Goal: Task Accomplishment & Management: Complete application form

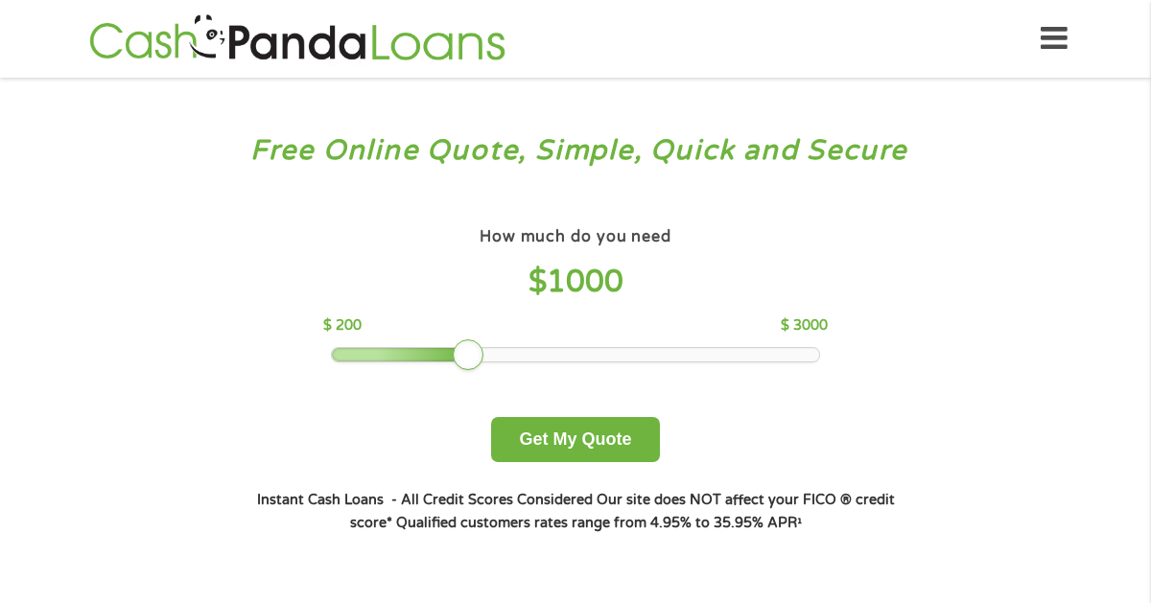
click at [586, 343] on div "How much do you need $ 1000 $ 200 $ 3000" at bounding box center [574, 292] width 503 height 140
click at [589, 361] on div at bounding box center [576, 354] width 488 height 13
click at [622, 351] on div at bounding box center [576, 354] width 488 height 13
click at [676, 357] on div at bounding box center [576, 354] width 488 height 13
click at [720, 355] on div at bounding box center [576, 354] width 488 height 13
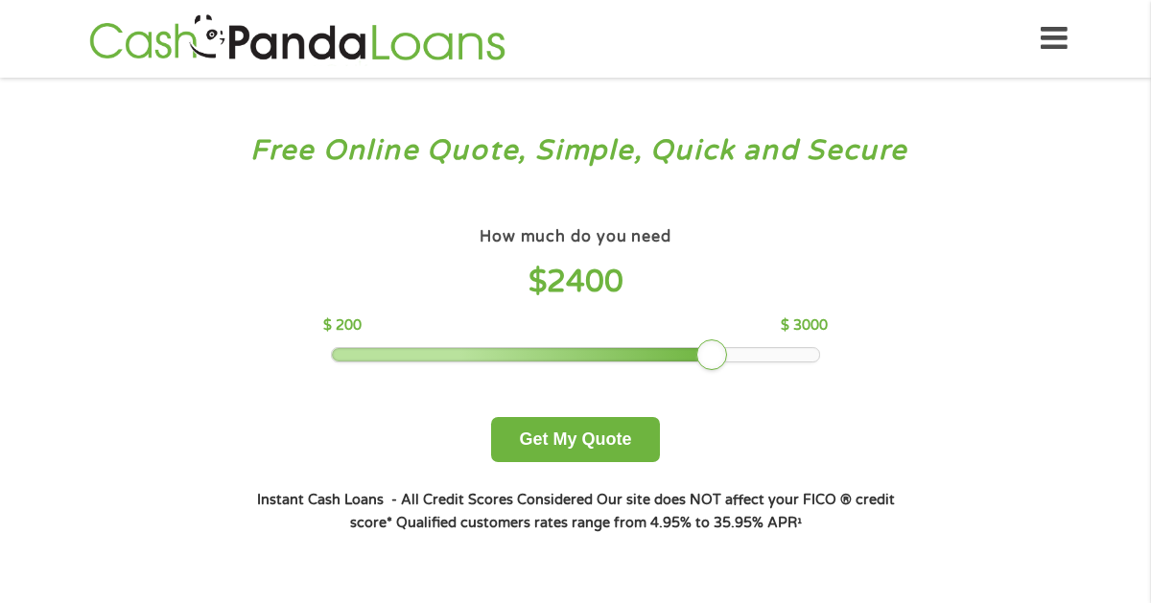
click at [730, 358] on div at bounding box center [576, 354] width 488 height 13
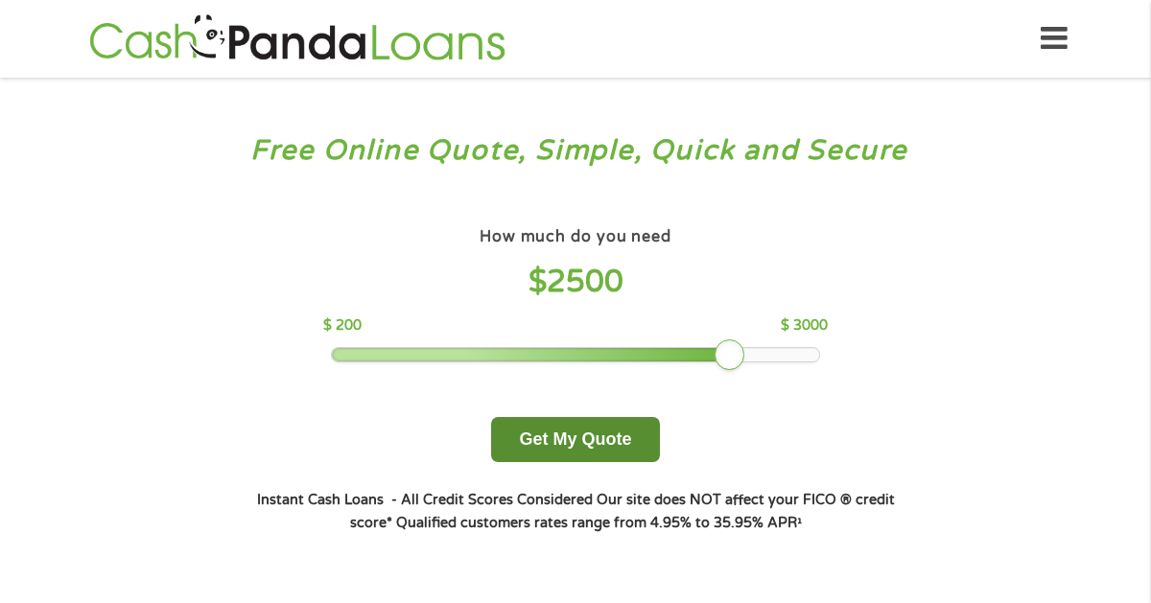
click at [575, 432] on button "Get My Quote" at bounding box center [575, 439] width 168 height 45
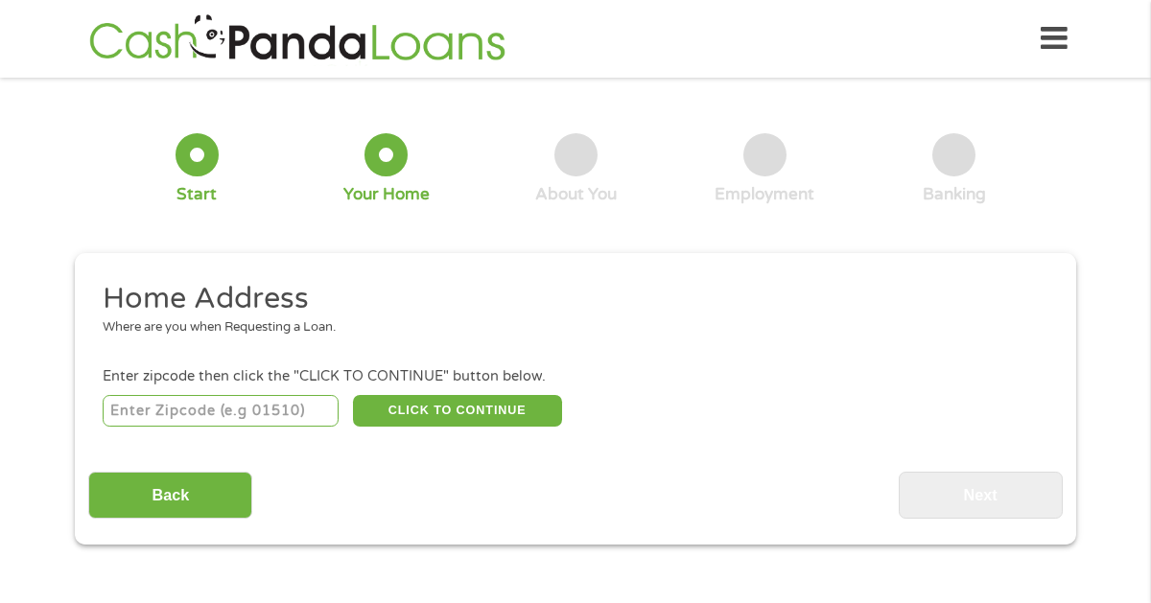
click at [266, 417] on input "number" at bounding box center [221, 411] width 237 height 33
type input "70808"
click at [422, 417] on button "CLICK TO CONTINUE" at bounding box center [457, 411] width 209 height 33
type input "70808"
type input "Baton Rouge"
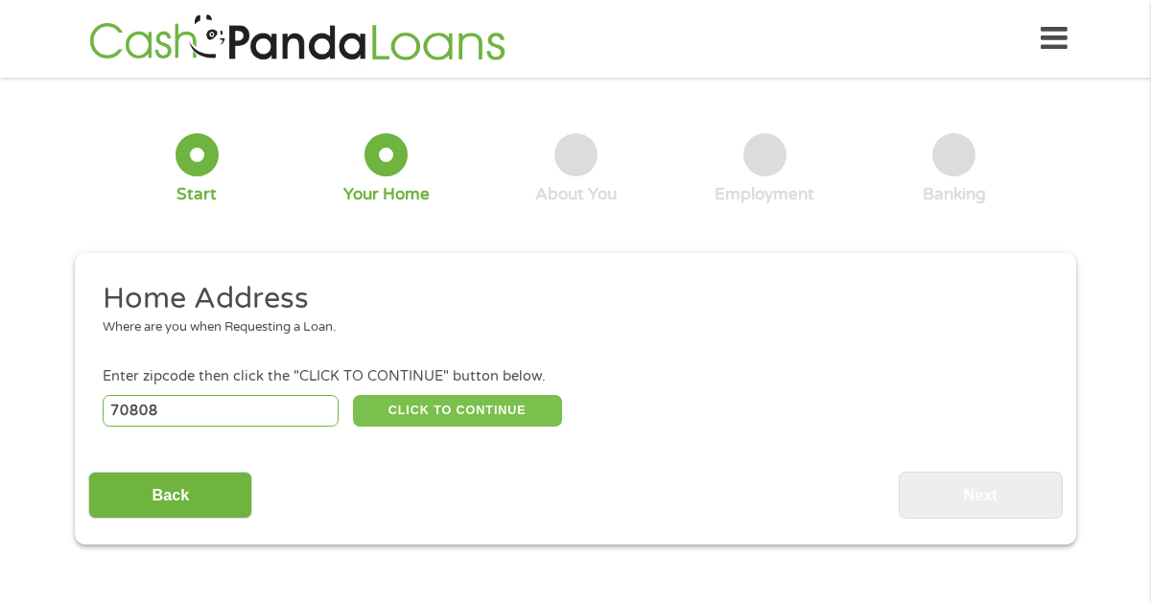
select select "[US_STATE]"
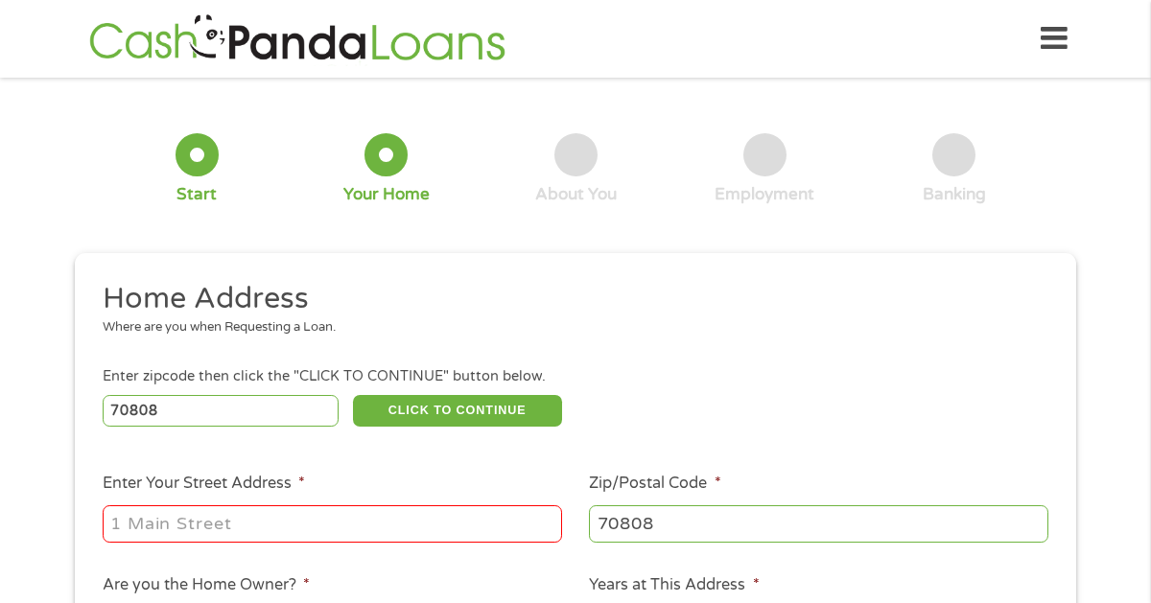
click at [404, 522] on input "Enter Your Street Address *" at bounding box center [332, 523] width 459 height 36
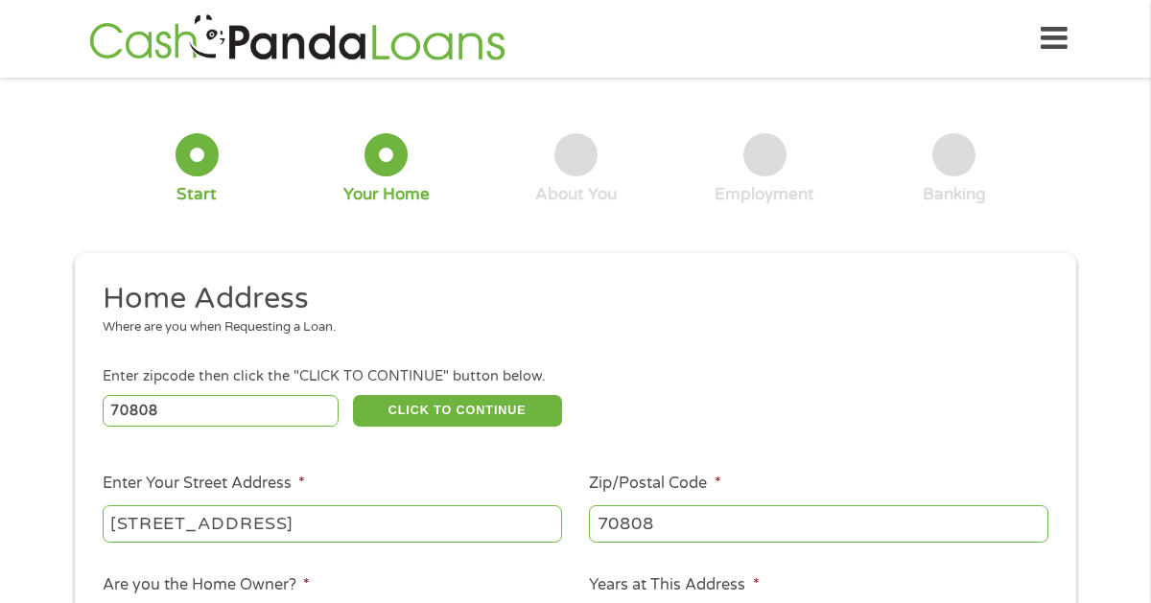
type input "[STREET_ADDRESS]"
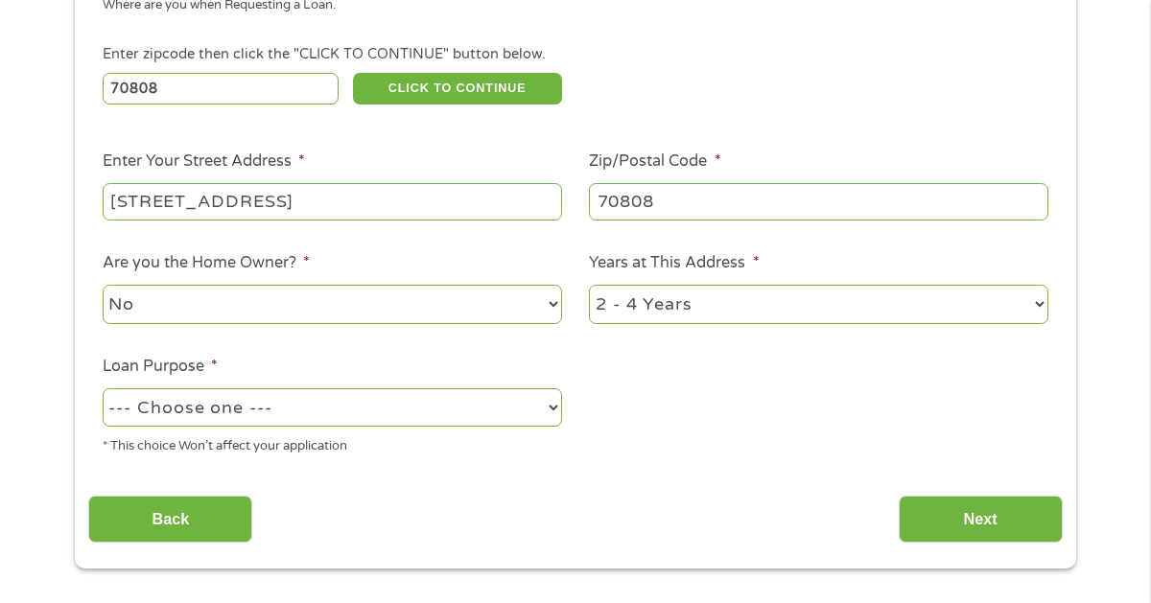
scroll to position [324, 0]
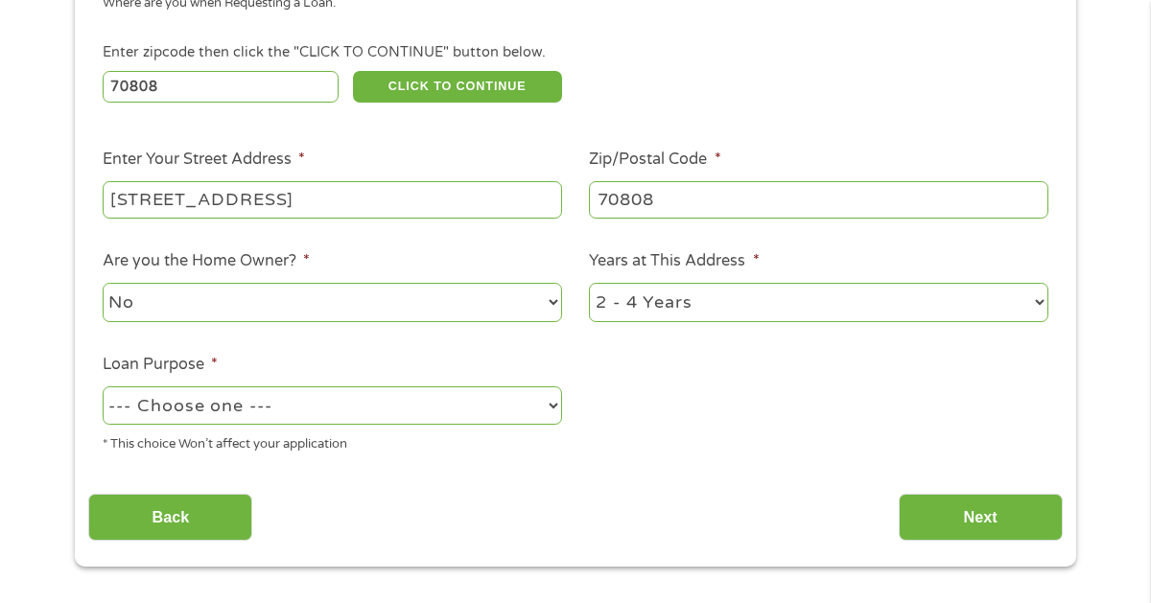
click at [446, 311] on select "No Yes" at bounding box center [332, 302] width 459 height 39
select select "yes"
click at [103, 283] on select "No Yes" at bounding box center [332, 302] width 459 height 39
click at [412, 411] on select "--- Choose one --- Pay Bills Debt Consolidation Home Improvement Major Purchase…" at bounding box center [332, 405] width 459 height 39
select select "other"
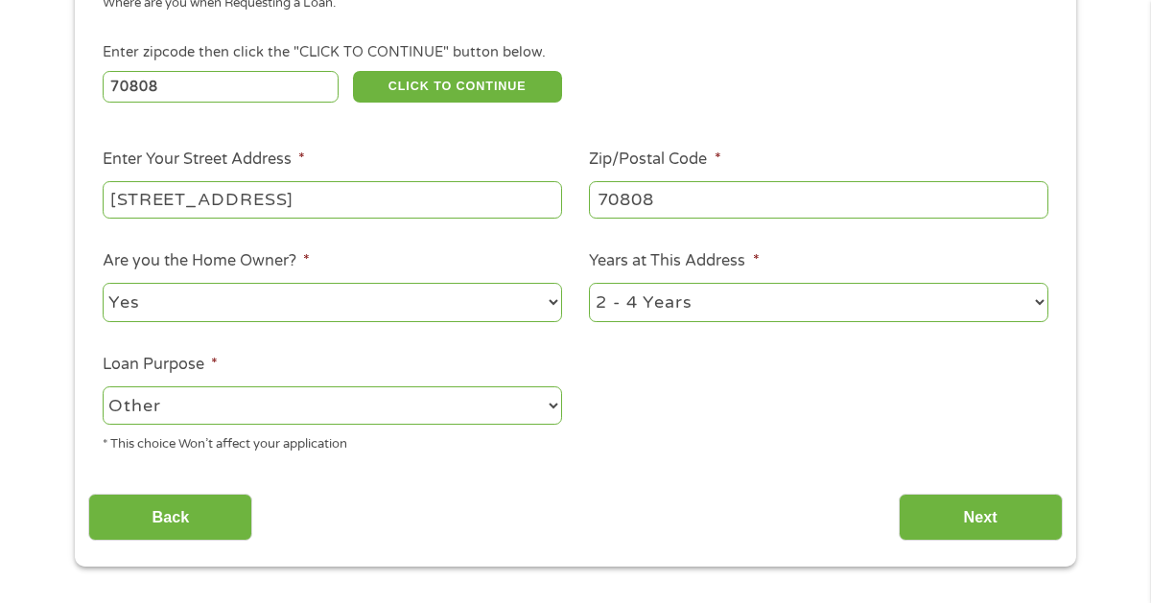
click at [103, 386] on select "--- Choose one --- Pay Bills Debt Consolidation Home Improvement Major Purchase…" at bounding box center [332, 405] width 459 height 39
click at [966, 526] on input "Next" at bounding box center [981, 517] width 164 height 47
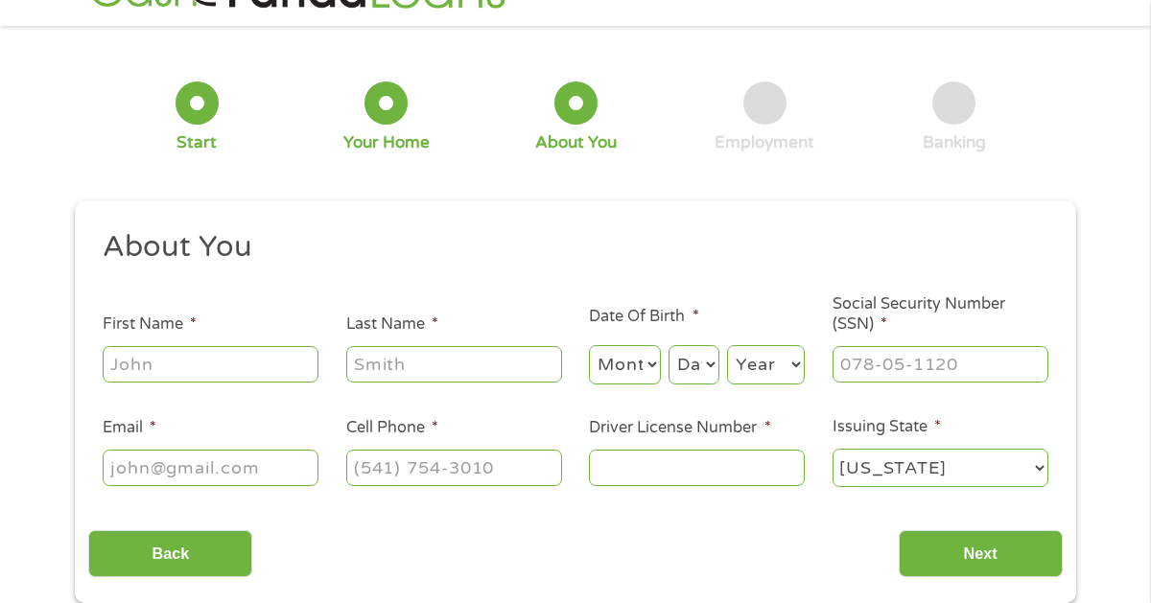
scroll to position [0, 0]
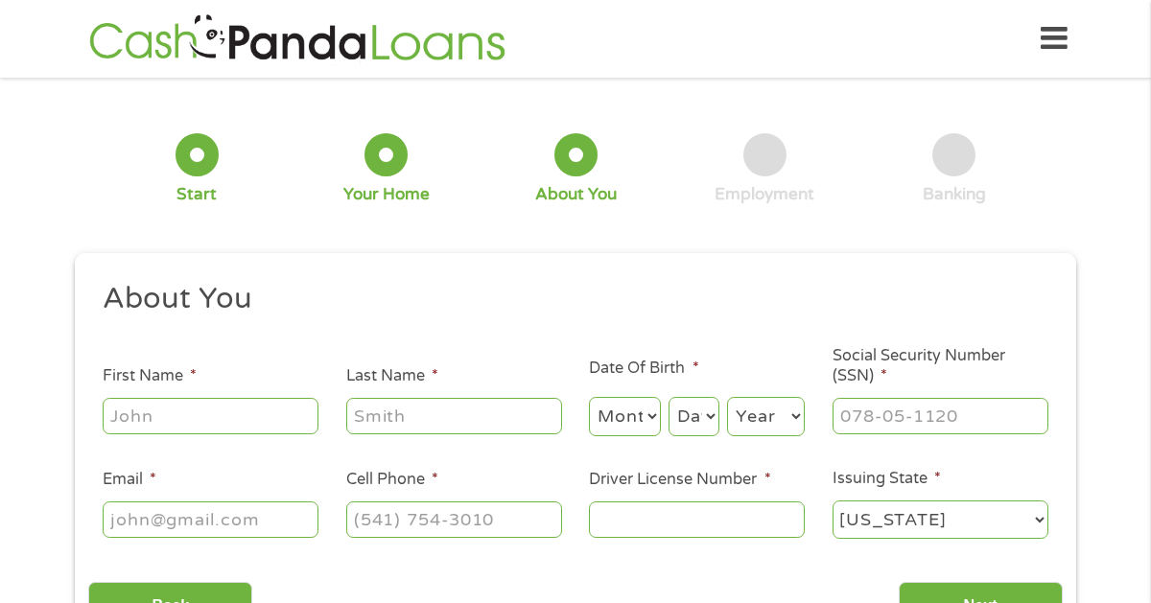
click at [216, 414] on input "First Name *" at bounding box center [211, 416] width 216 height 36
type input "[PERSON_NAME]"
click at [628, 408] on select "Month 1 2 3 4 5 6 7 8 9 10 11 12" at bounding box center [625, 416] width 72 height 39
select select "7"
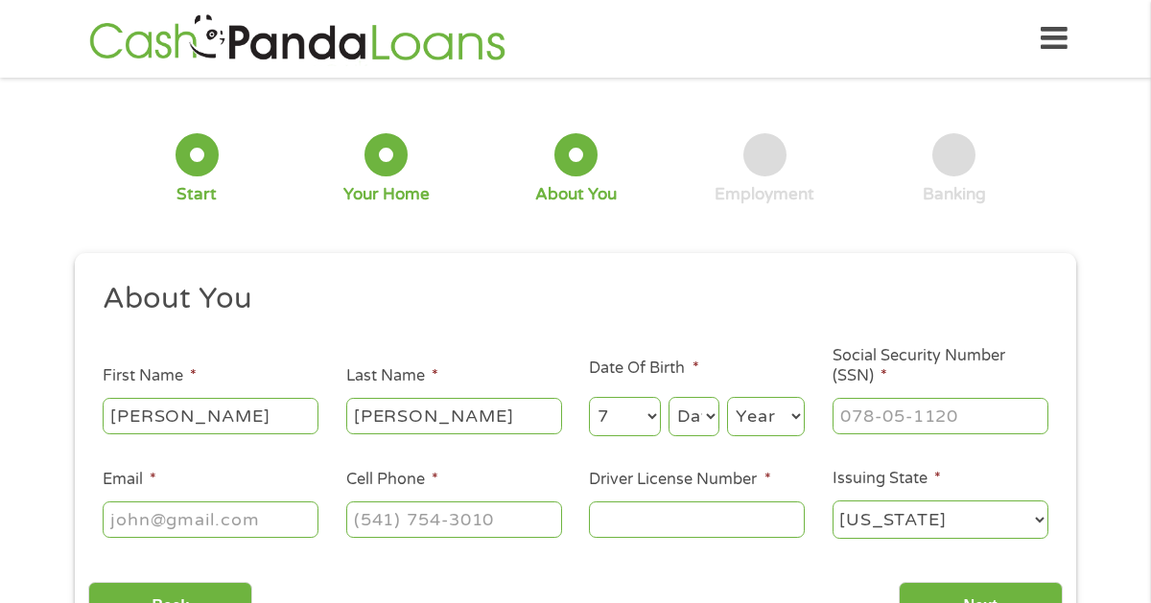
click at [589, 397] on select "Month 1 2 3 4 5 6 7 8 9 10 11 12" at bounding box center [625, 416] width 72 height 39
click at [689, 416] on select "Day 1 2 3 4 5 6 7 8 9 10 11 12 13 14 15 16 17 18 19 20 21 22 23 24 25 26 27 28 …" at bounding box center [693, 416] width 51 height 39
click at [668, 397] on select "Day 1 2 3 4 5 6 7 8 9 10 11 12 13 14 15 16 17 18 19 20 21 22 23 24 25 26 27 28 …" at bounding box center [693, 416] width 51 height 39
click at [690, 426] on select "Day 1 2 3 4 5 6 7 8 9 10 11 12 13 14 15 16 17 18 19 20 21 22 23 24 25 26 27 28 …" at bounding box center [693, 416] width 51 height 39
select select "6"
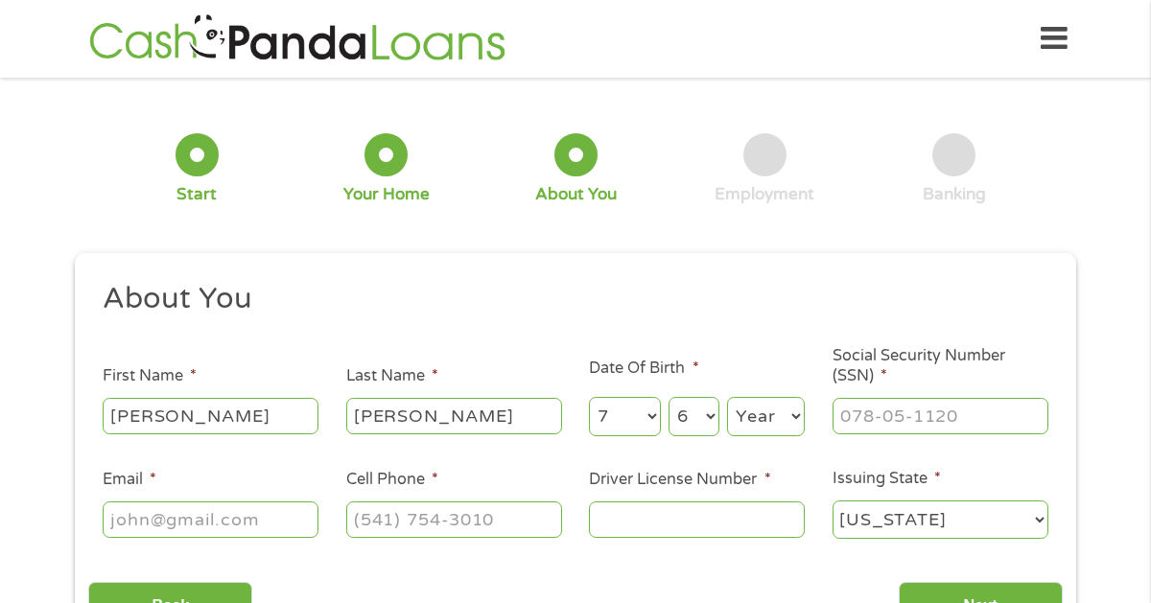
click at [668, 397] on select "Day 1 2 3 4 5 6 7 8 9 10 11 12 13 14 15 16 17 18 19 20 21 22 23 24 25 26 27 28 …" at bounding box center [693, 416] width 51 height 39
click at [765, 413] on select "Year [DATE] 2006 2005 2004 2003 2002 2001 2000 1999 1998 1997 1996 1995 1994 19…" at bounding box center [766, 416] width 78 height 39
select select "1958"
click at [727, 397] on select "Year [DATE] 2006 2005 2004 2003 2002 2001 2000 1999 1998 1997 1996 1995 1994 19…" at bounding box center [766, 416] width 78 height 39
type input "433-11-2987"
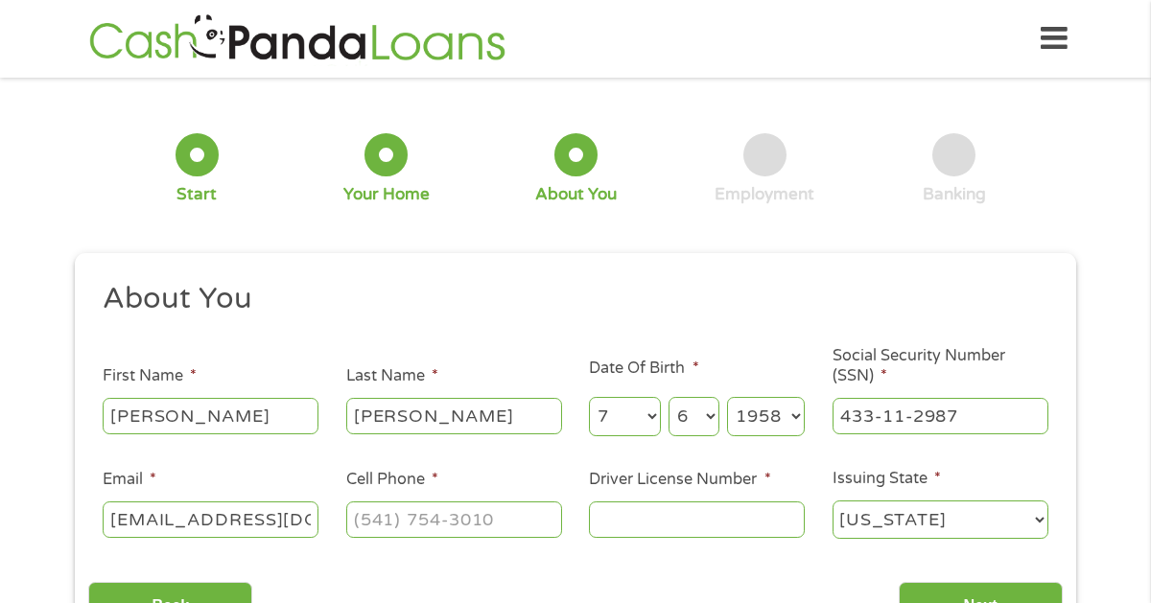
scroll to position [0, 10]
type input "[EMAIL_ADDRESS][DOMAIN_NAME]"
type input "[PHONE_NUMBER]"
type input "4292513"
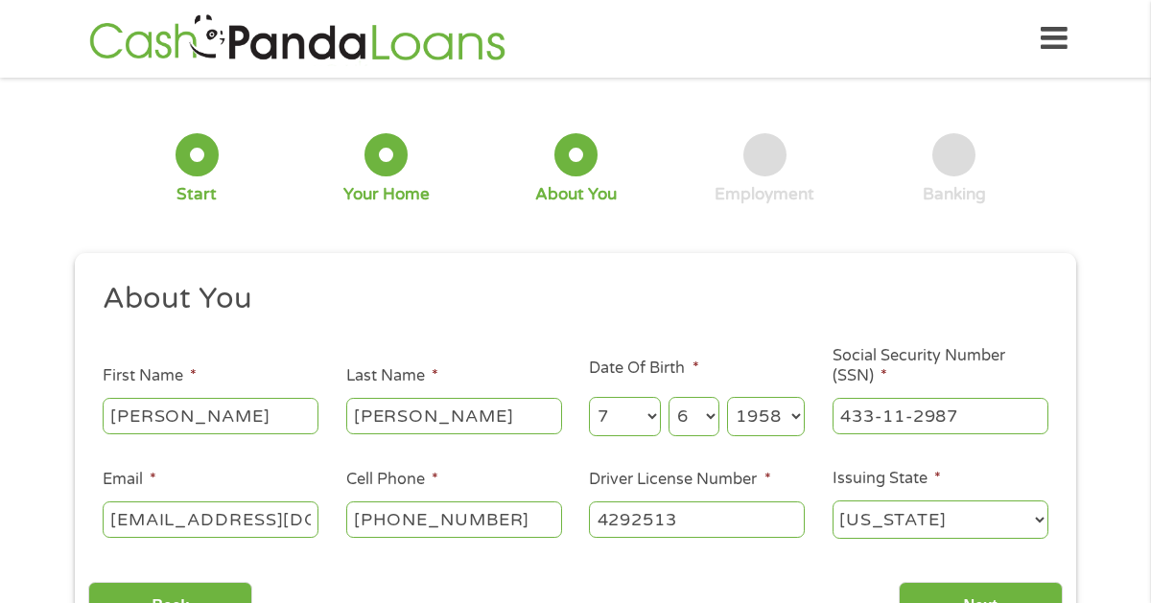
scroll to position [26, 0]
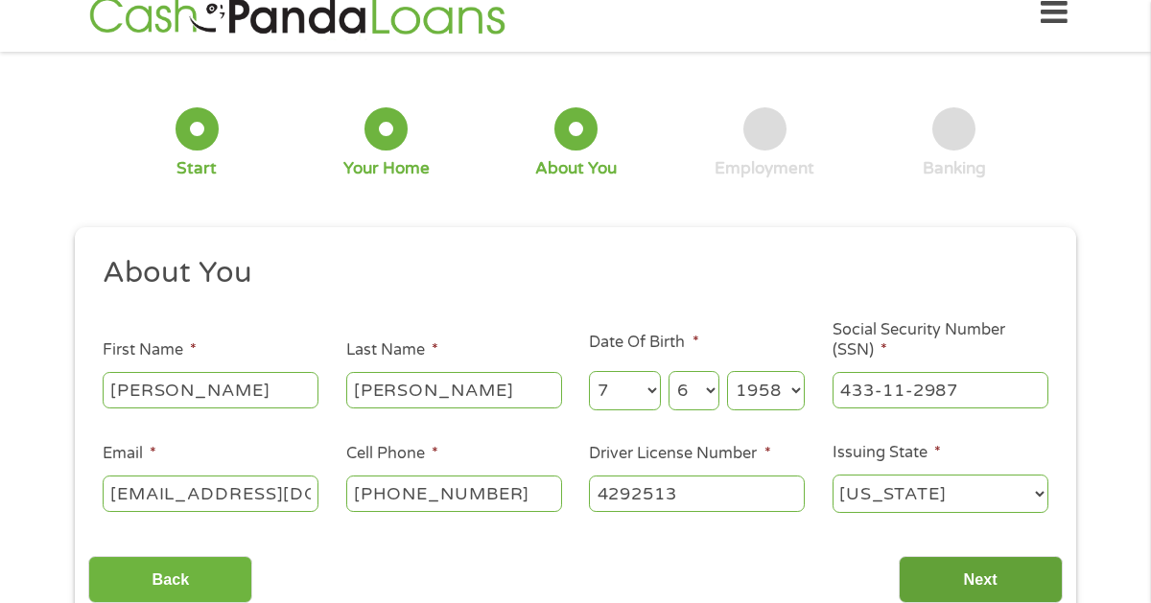
click at [1013, 571] on input "Next" at bounding box center [981, 579] width 164 height 47
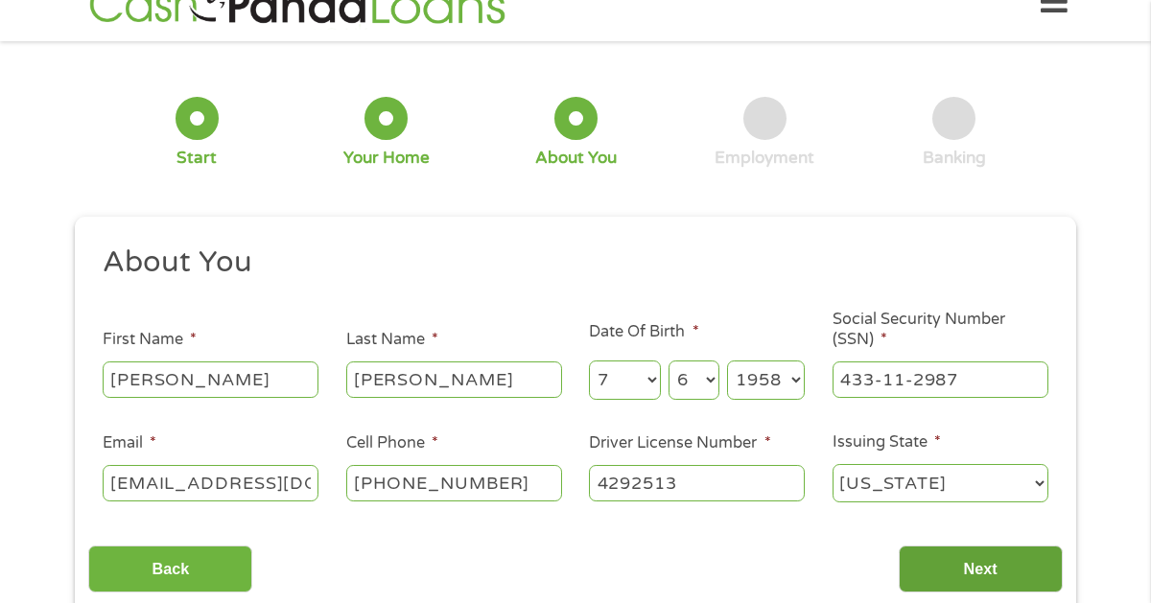
click at [989, 557] on input "Next" at bounding box center [981, 569] width 164 height 47
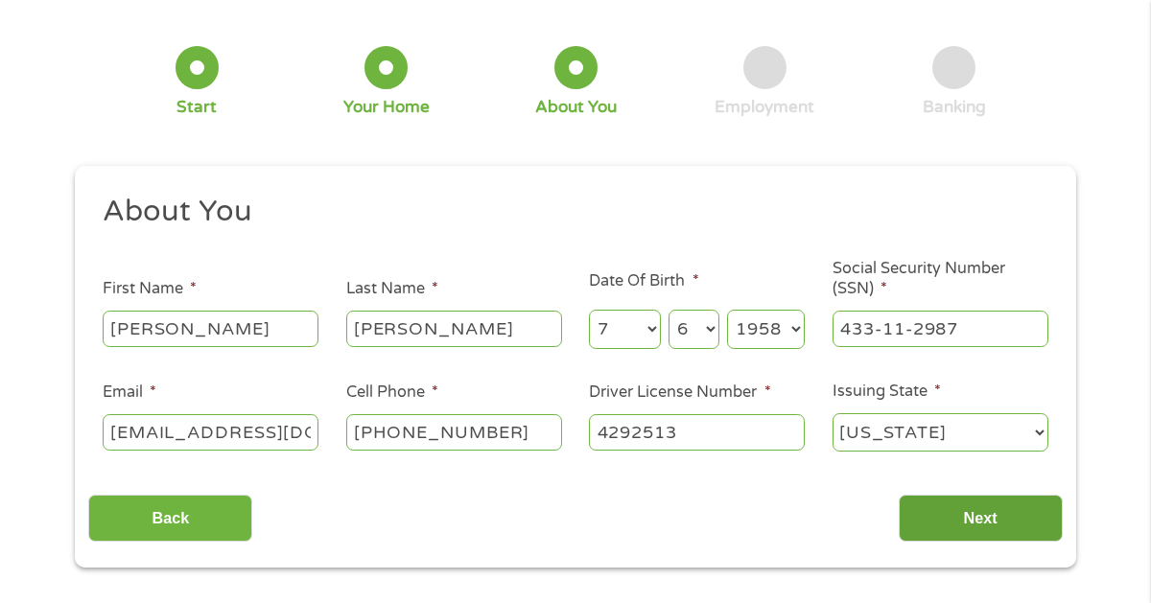
scroll to position [94, 0]
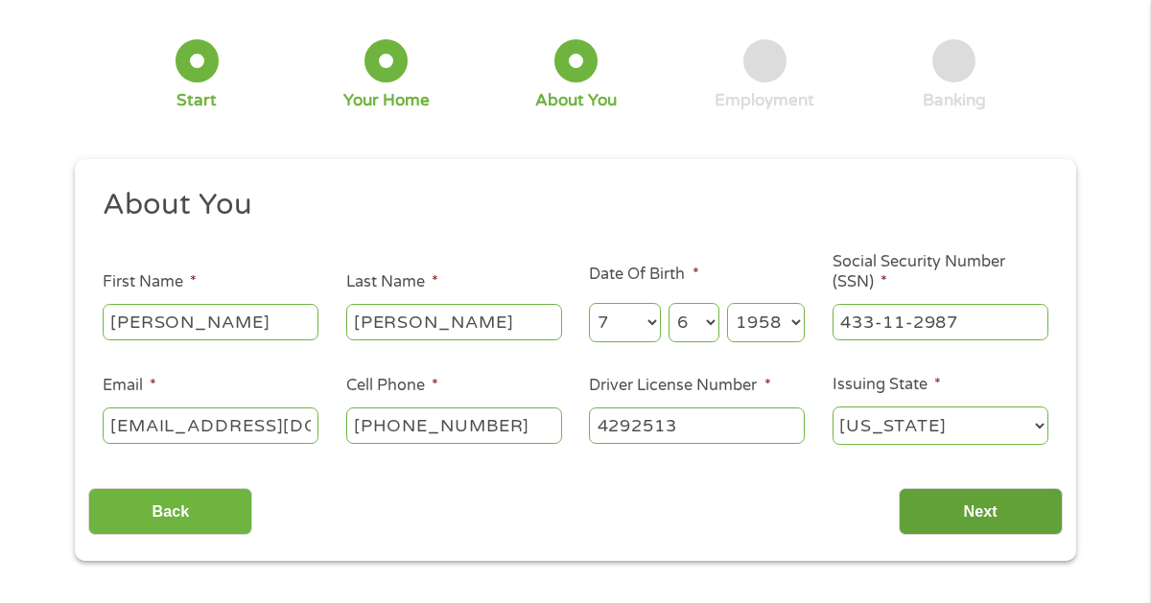
click at [987, 519] on input "Next" at bounding box center [981, 511] width 164 height 47
click at [980, 513] on input "Next" at bounding box center [981, 511] width 164 height 47
click at [984, 513] on input "Next" at bounding box center [981, 511] width 164 height 47
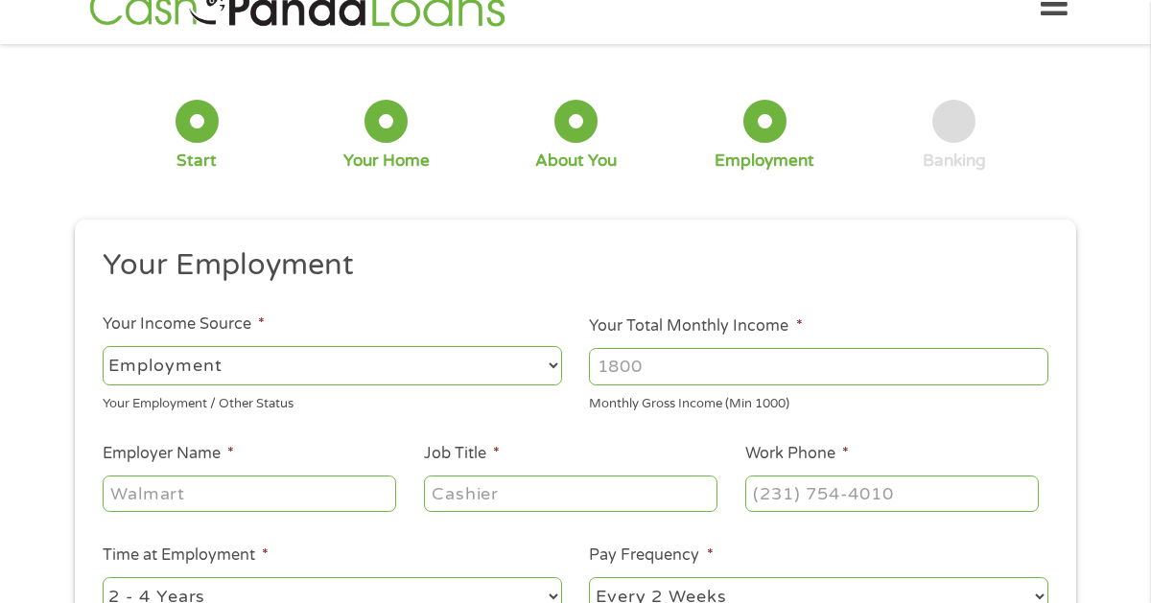
scroll to position [8, 8]
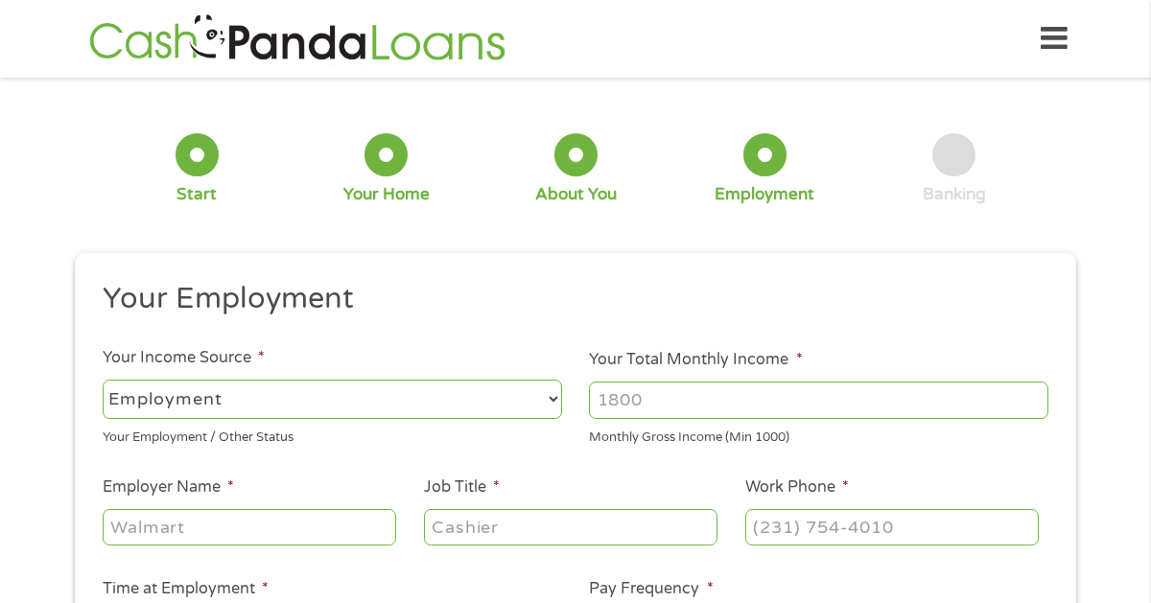
click at [887, 375] on li "Your Total Monthly Income * Monthly Gross Income (Min 1000)" at bounding box center [818, 398] width 487 height 100
click at [878, 388] on input "Your Total Monthly Income *" at bounding box center [818, 400] width 459 height 36
type input "4000"
type input "High Noon Restaurant Services"
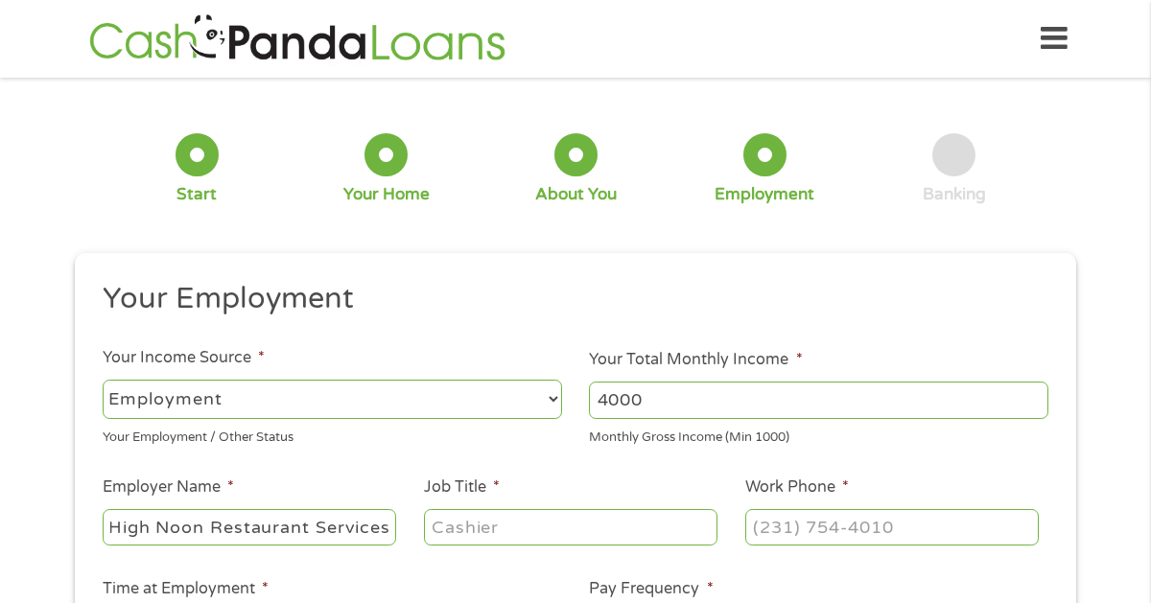
scroll to position [0, 0]
type input "Manager"
type input "[PHONE_NUMBER]"
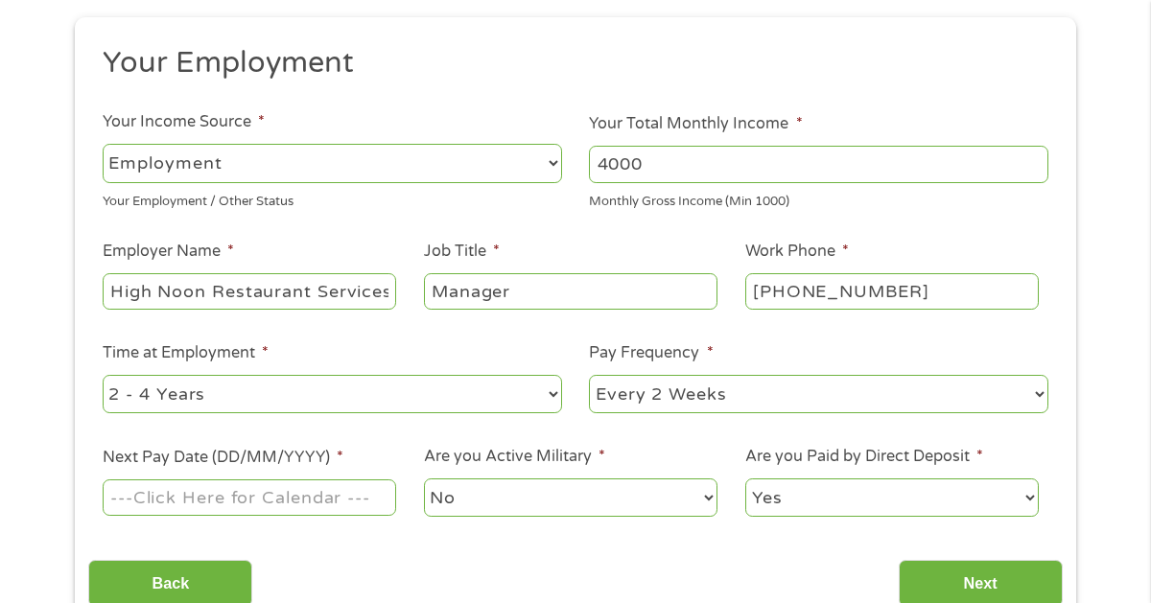
scroll to position [245, 0]
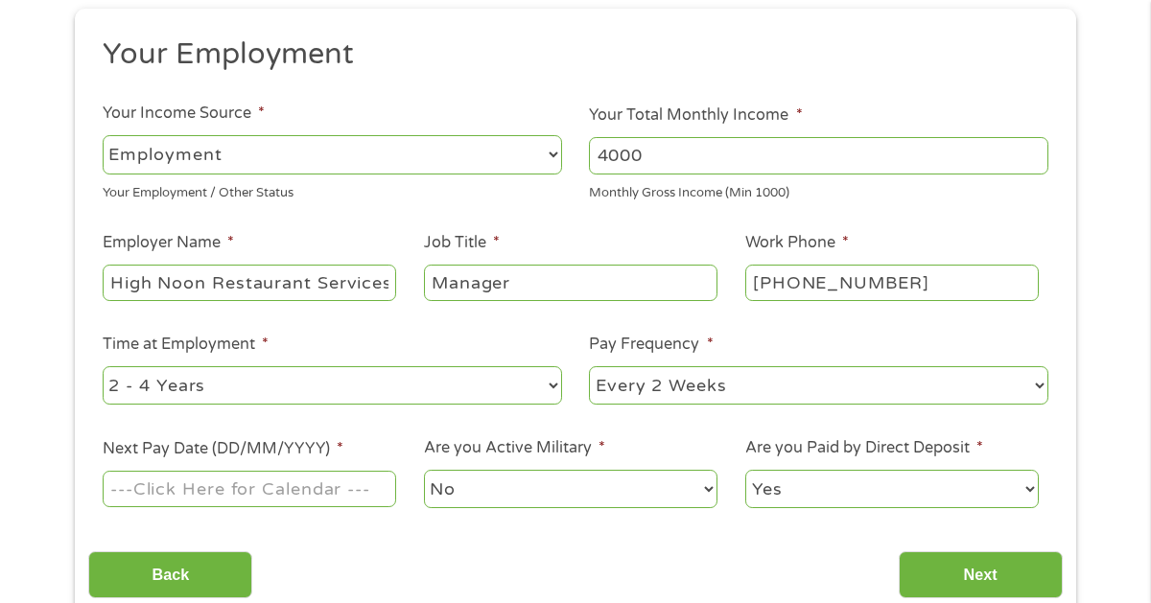
click at [140, 387] on select "--- Choose one --- 1 Year or less 1 - 2 Years 2 - 4 Years Over 4 Years" at bounding box center [332, 385] width 459 height 39
select select "24months"
click at [103, 366] on select "--- Choose one --- 1 Year or less 1 - 2 Years 2 - 4 Years Over 4 Years" at bounding box center [332, 385] width 459 height 39
click at [982, 394] on select "--- Choose one --- Every 2 Weeks Every Week Monthly Semi-Monthly" at bounding box center [818, 385] width 459 height 39
select select "monthly"
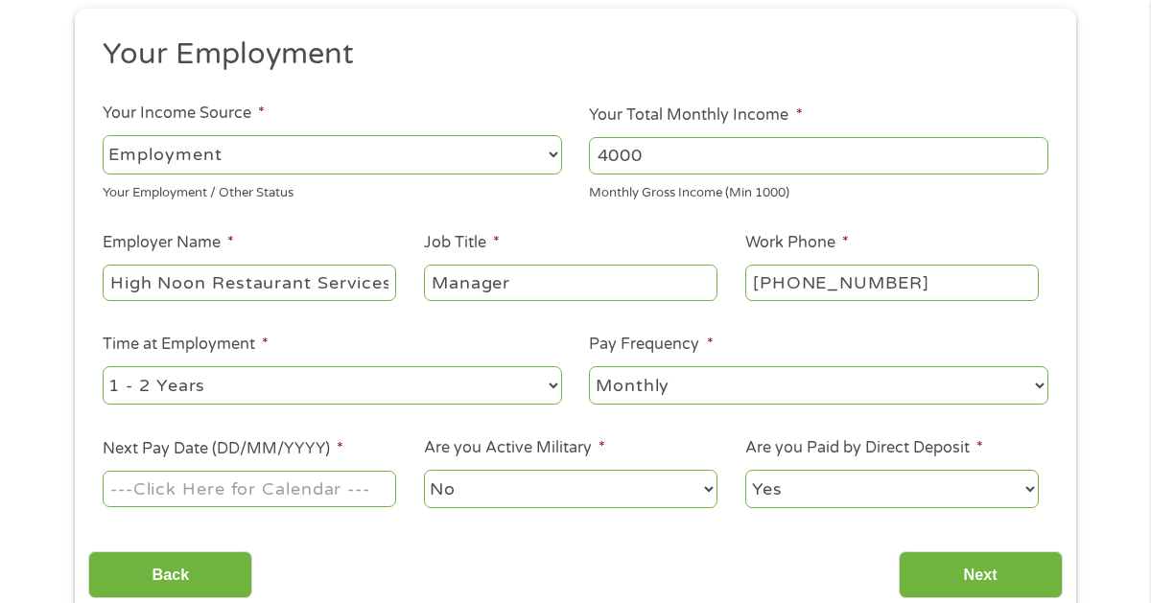
click at [589, 366] on select "--- Choose one --- Every 2 Weeks Every Week Monthly Semi-Monthly" at bounding box center [818, 385] width 459 height 39
click at [151, 485] on input "Next Pay Date (DD/MM/YYYY) *" at bounding box center [249, 489] width 293 height 36
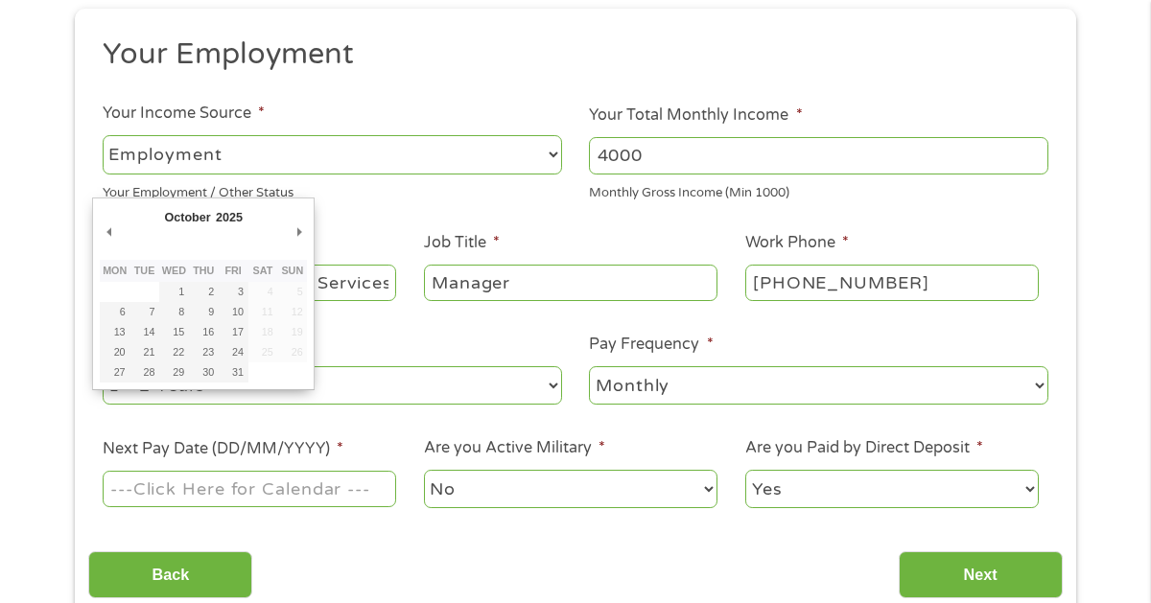
type input "[DATE]"
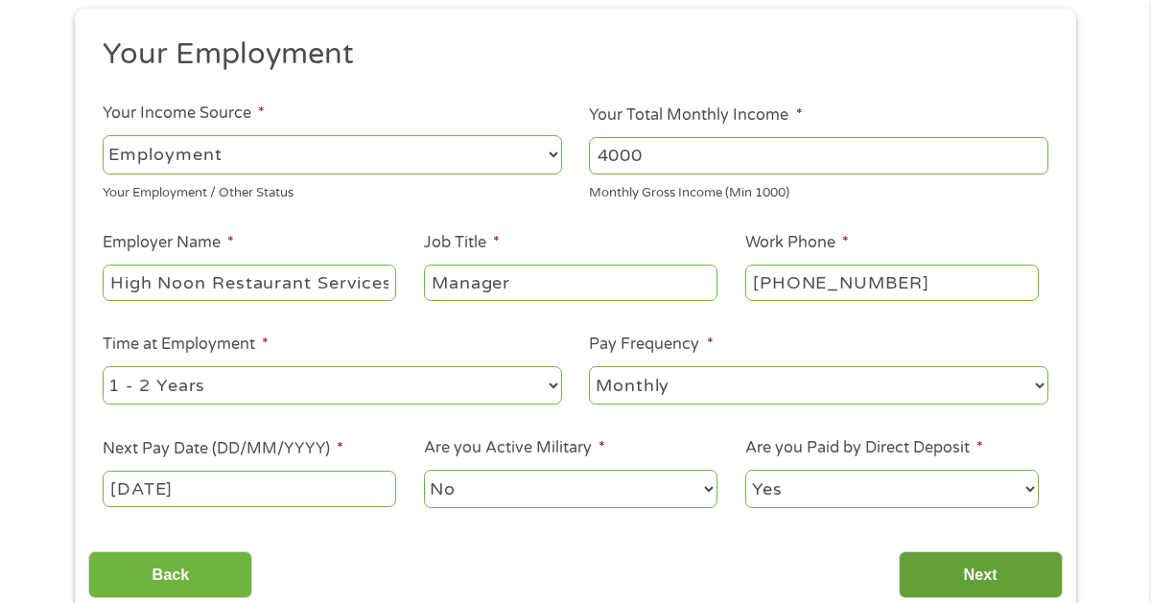
click at [999, 558] on input "Next" at bounding box center [981, 574] width 164 height 47
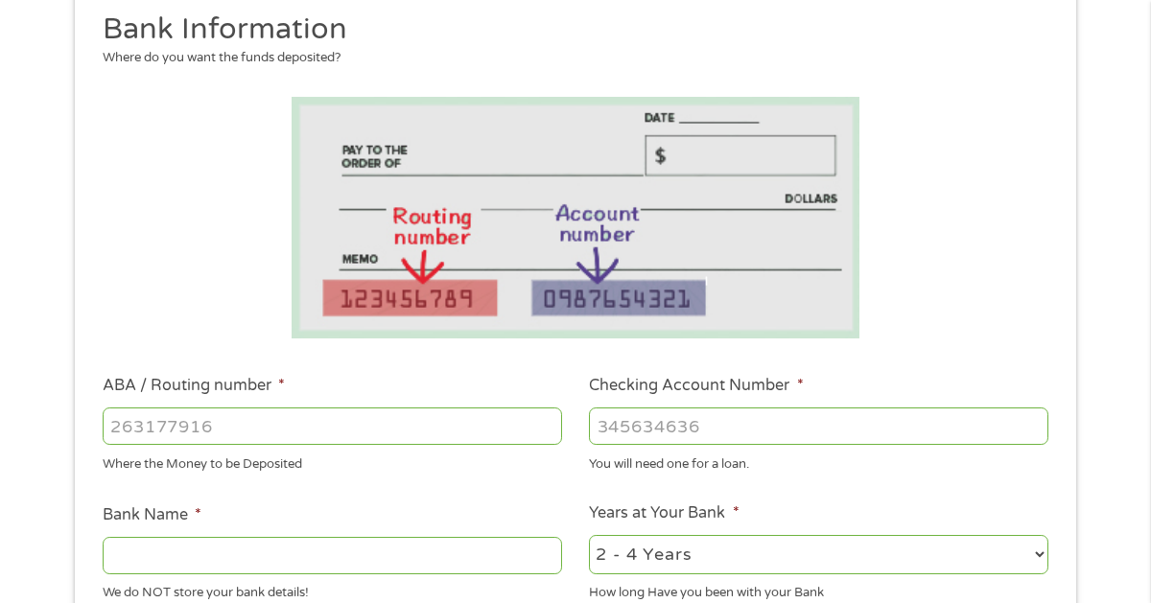
scroll to position [285, 0]
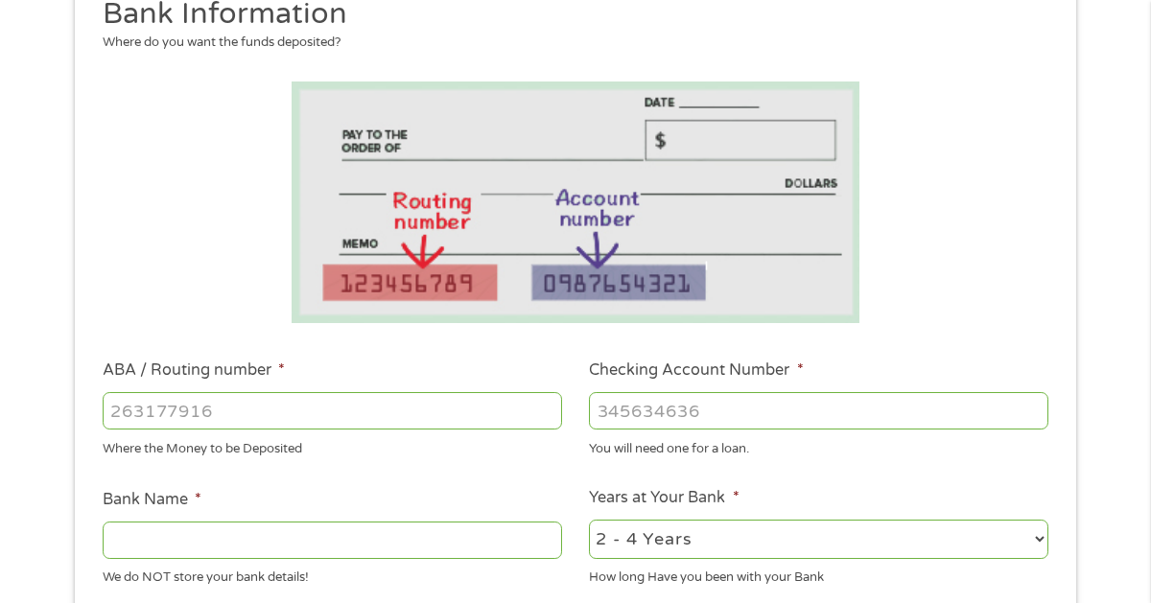
click at [149, 404] on input "ABA / Routing number *" at bounding box center [332, 410] width 459 height 36
type input "031101279"
type input "THE BANCORP BANK"
type input "031101279"
type input "766175362033"
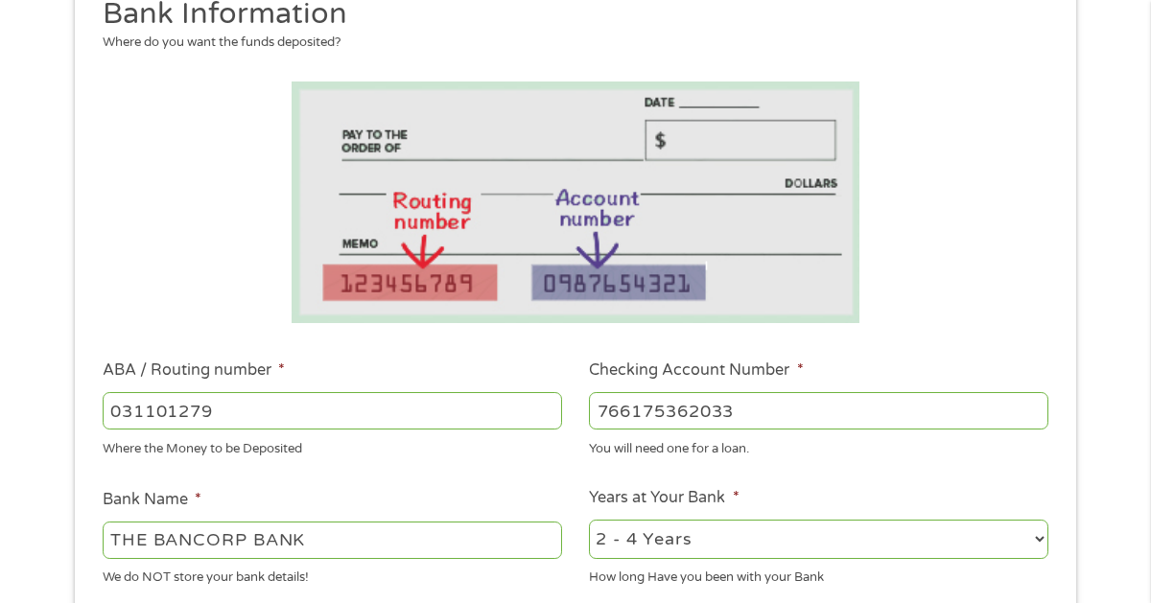
click at [1001, 545] on select "2 - 4 Years 6 - 12 Months 1 - 2 Years Over 4 Years" at bounding box center [818, 539] width 459 height 39
click at [589, 520] on select "2 - 4 Years 6 - 12 Months 1 - 2 Years Over 4 Years" at bounding box center [818, 539] width 459 height 39
click at [969, 548] on select "2 - 4 Years 6 - 12 Months 1 - 2 Years Over 4 Years" at bounding box center [818, 539] width 459 height 39
click at [589, 520] on select "2 - 4 Years 6 - 12 Months 1 - 2 Years Over 4 Years" at bounding box center [818, 539] width 459 height 39
click at [959, 527] on select "2 - 4 Years 6 - 12 Months 1 - 2 Years Over 4 Years" at bounding box center [818, 539] width 459 height 39
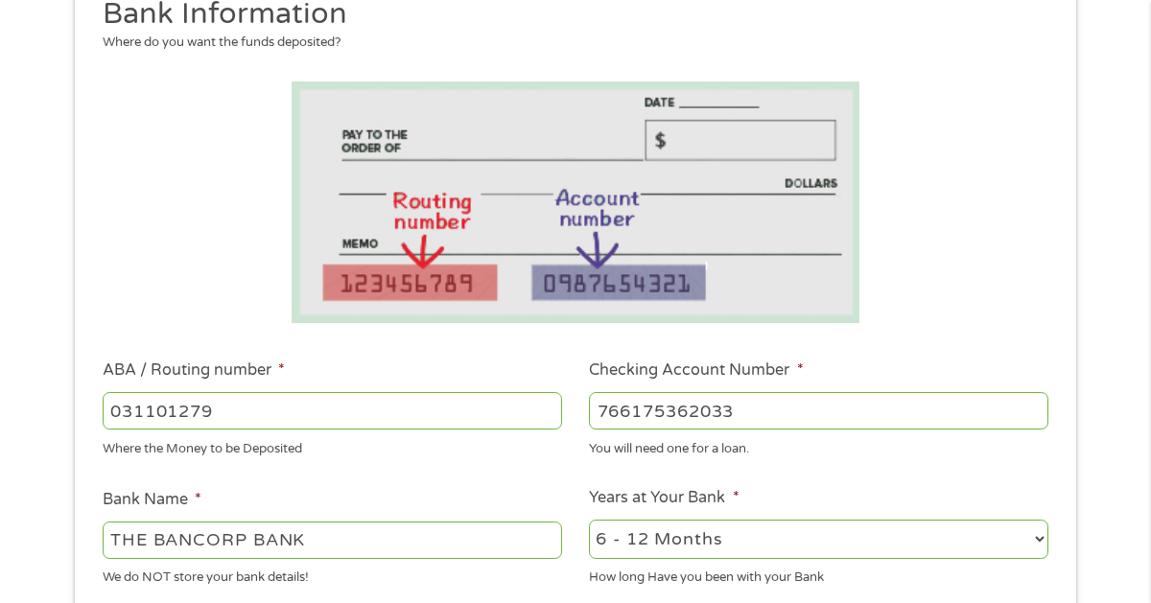
select select "24months"
click at [589, 520] on select "2 - 4 Years 6 - 12 Months 1 - 2 Years Over 4 Years" at bounding box center [818, 539] width 459 height 39
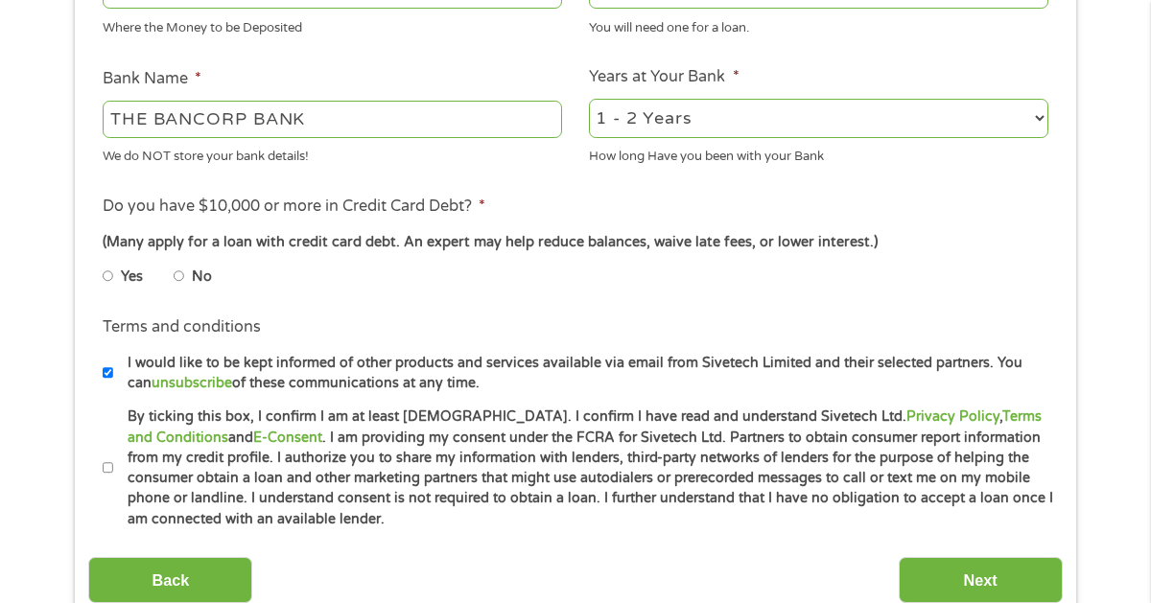
scroll to position [707, 0]
click at [175, 280] on input "No" at bounding box center [180, 275] width 12 height 31
radio input "true"
click at [105, 453] on input "By ticking this box, I confirm I am at least [DEMOGRAPHIC_DATA]. I confirm I ha…" at bounding box center [109, 467] width 12 height 31
checkbox input "true"
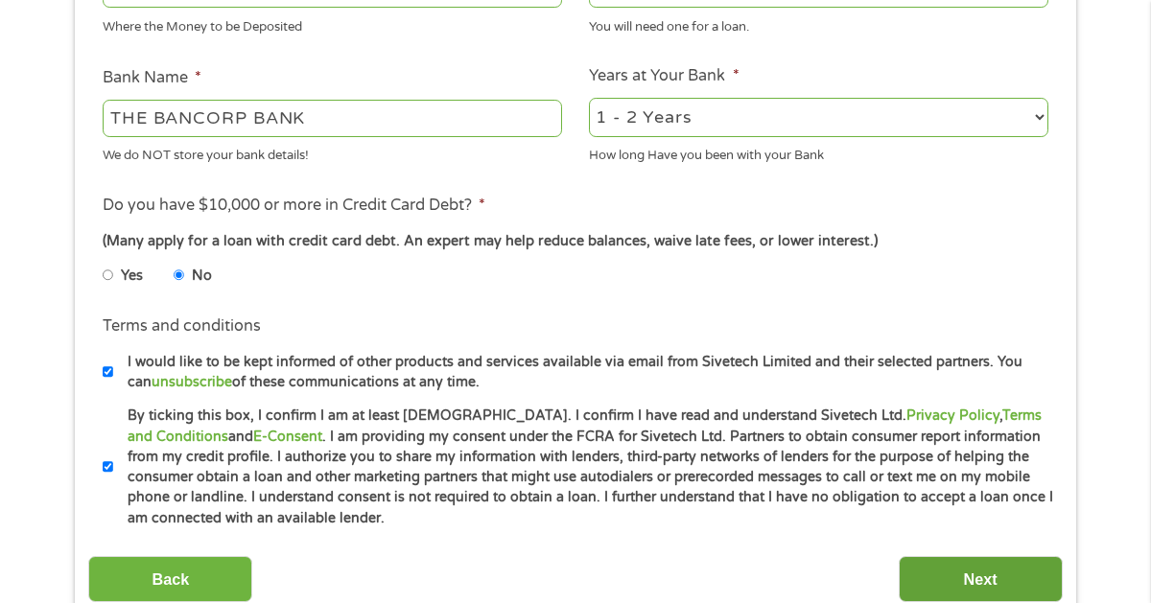
click at [964, 574] on input "Next" at bounding box center [981, 579] width 164 height 47
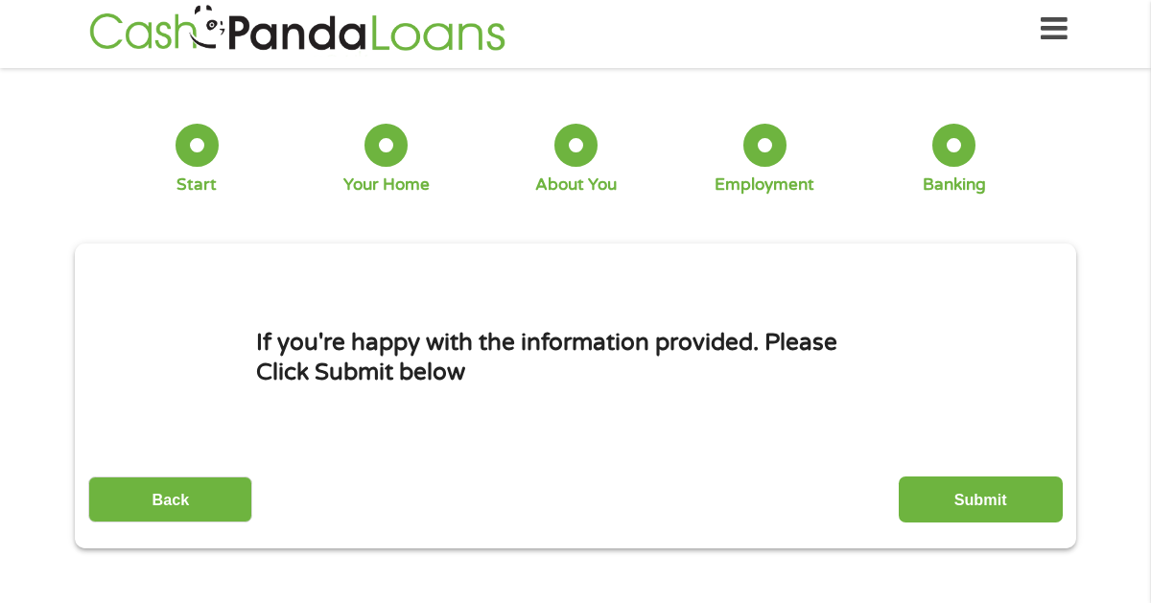
scroll to position [0, 0]
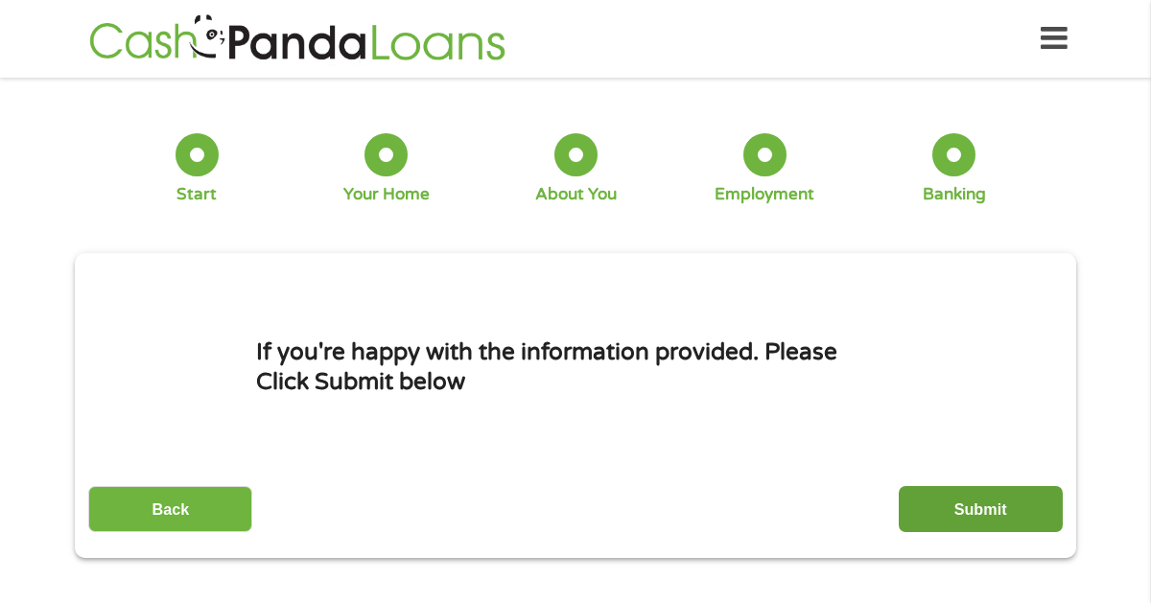
click at [984, 517] on input "Submit" at bounding box center [981, 509] width 164 height 47
